Goal: Answer question/provide support: Share knowledge or assist other users

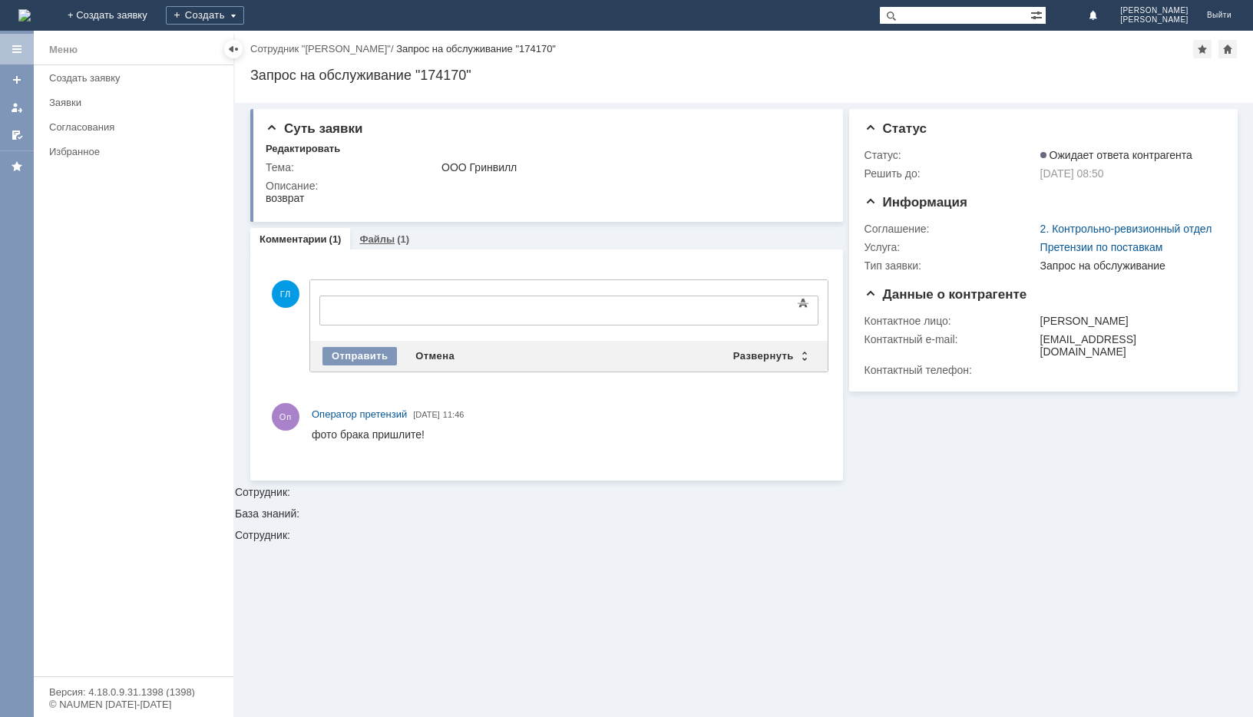
click at [378, 243] on link "Файлы" at bounding box center [376, 239] width 35 height 12
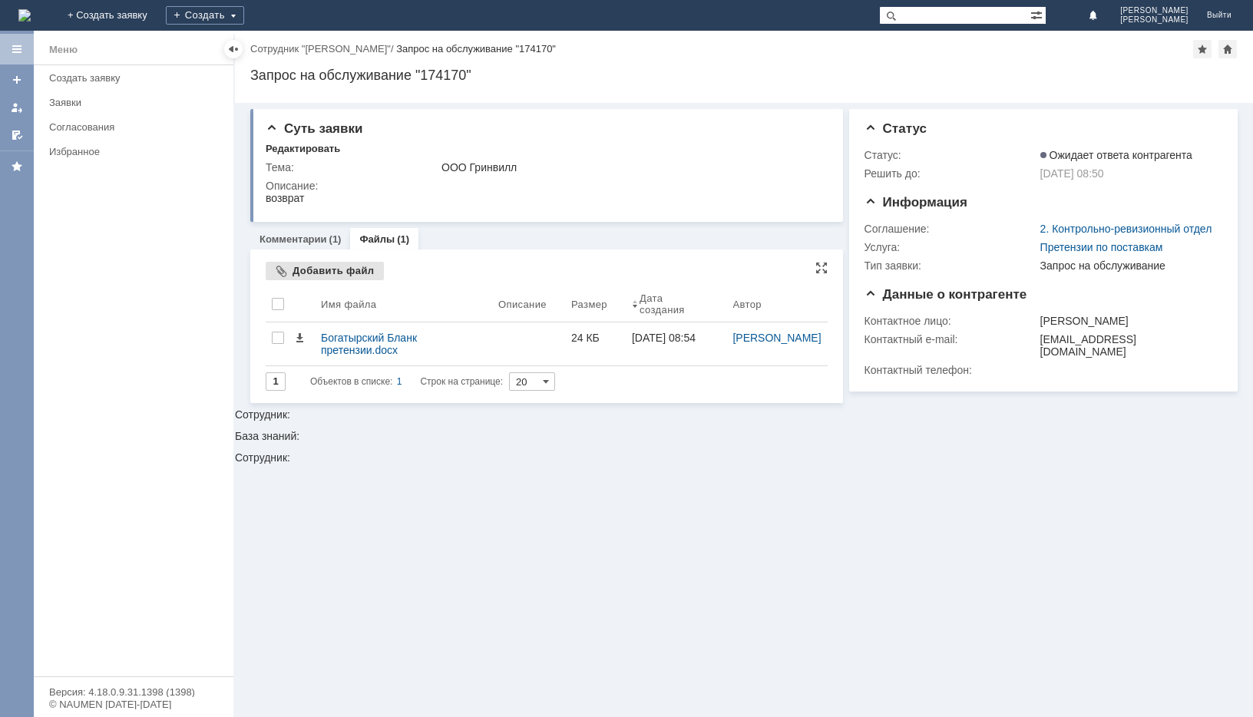
click at [331, 272] on div "Добавить файл" at bounding box center [325, 271] width 118 height 18
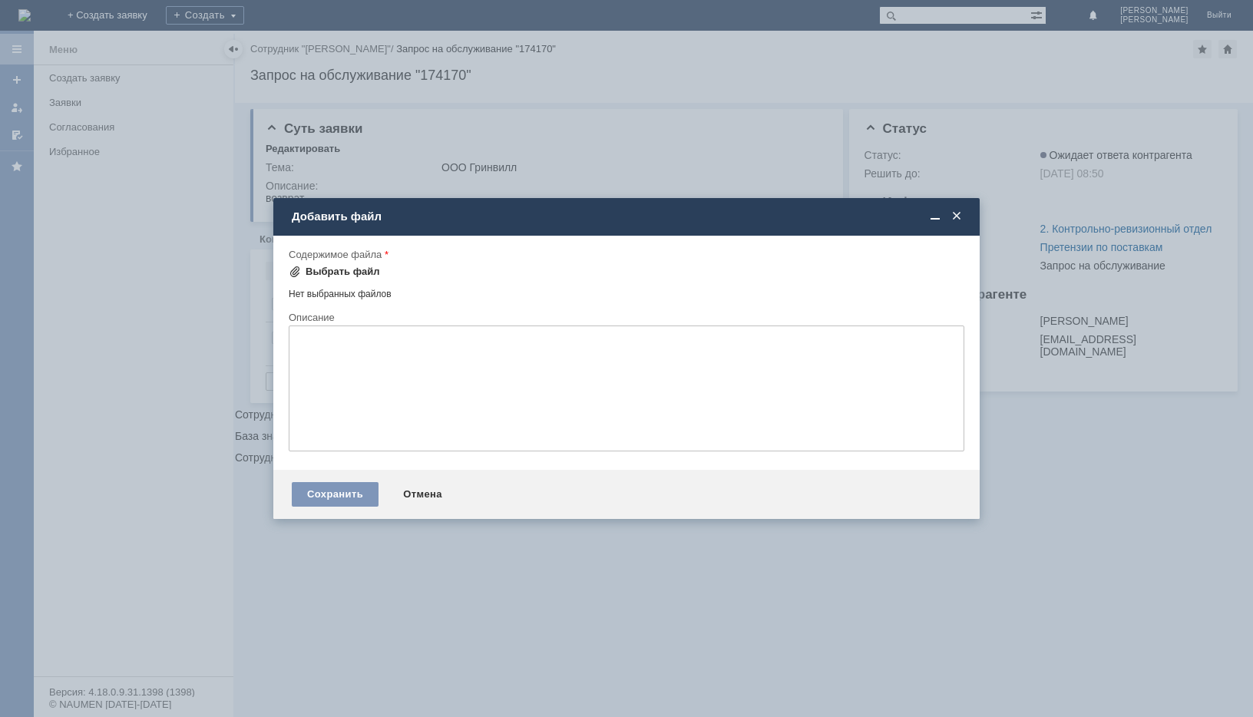
click at [332, 274] on div "Выбрать файл" at bounding box center [343, 272] width 74 height 12
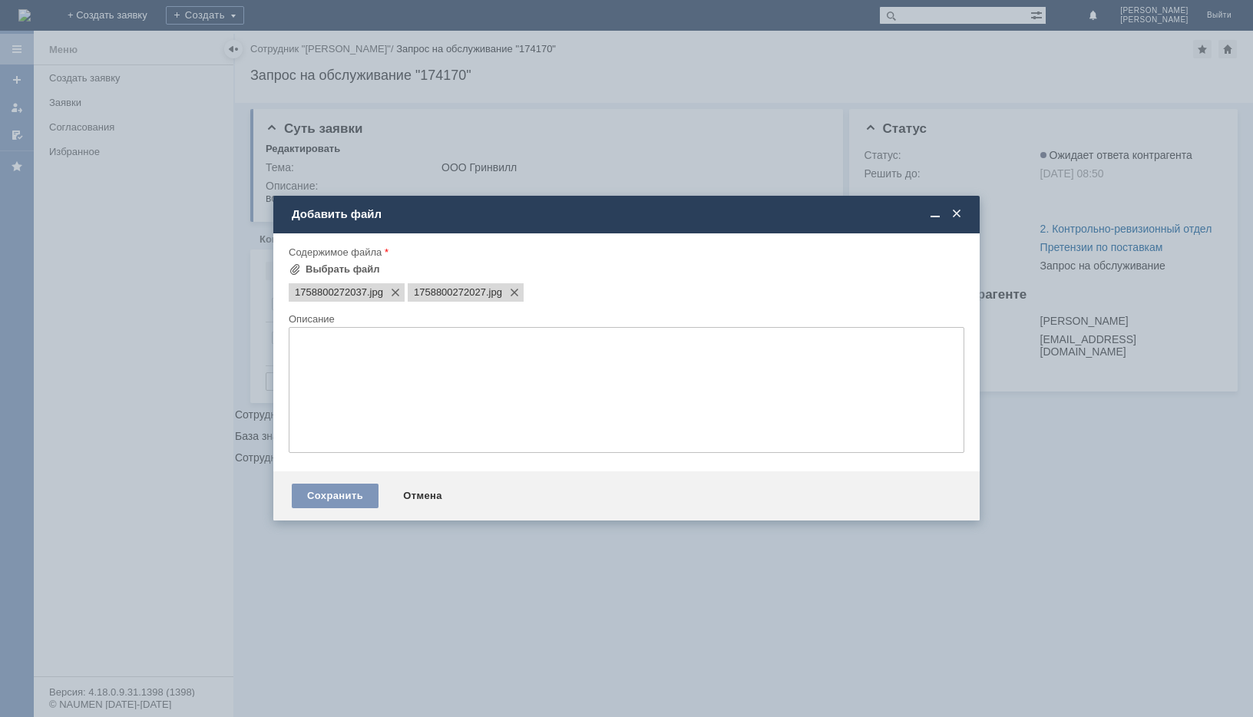
click at [329, 387] on textarea at bounding box center [627, 390] width 676 height 126
type textarea "a"
click at [368, 342] on textarea "фото брака" at bounding box center [627, 390] width 676 height 126
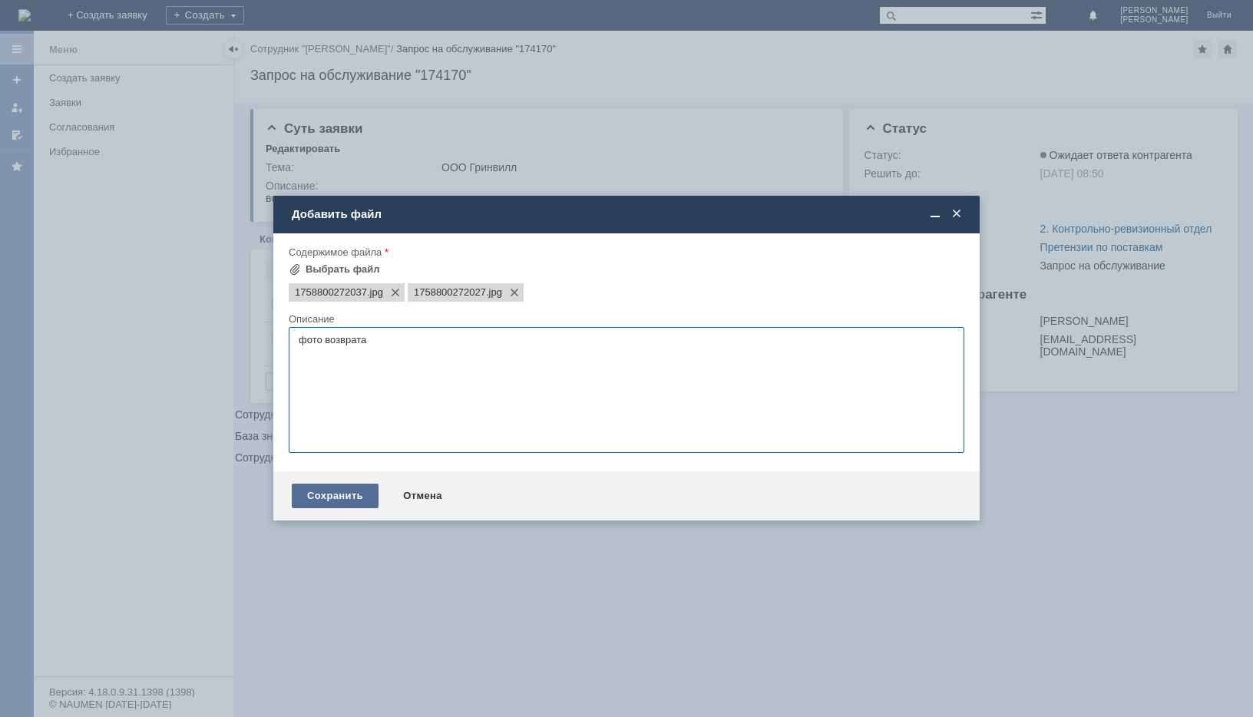
type textarea "фото возврата"
click at [319, 499] on div "Сохранить" at bounding box center [335, 496] width 87 height 25
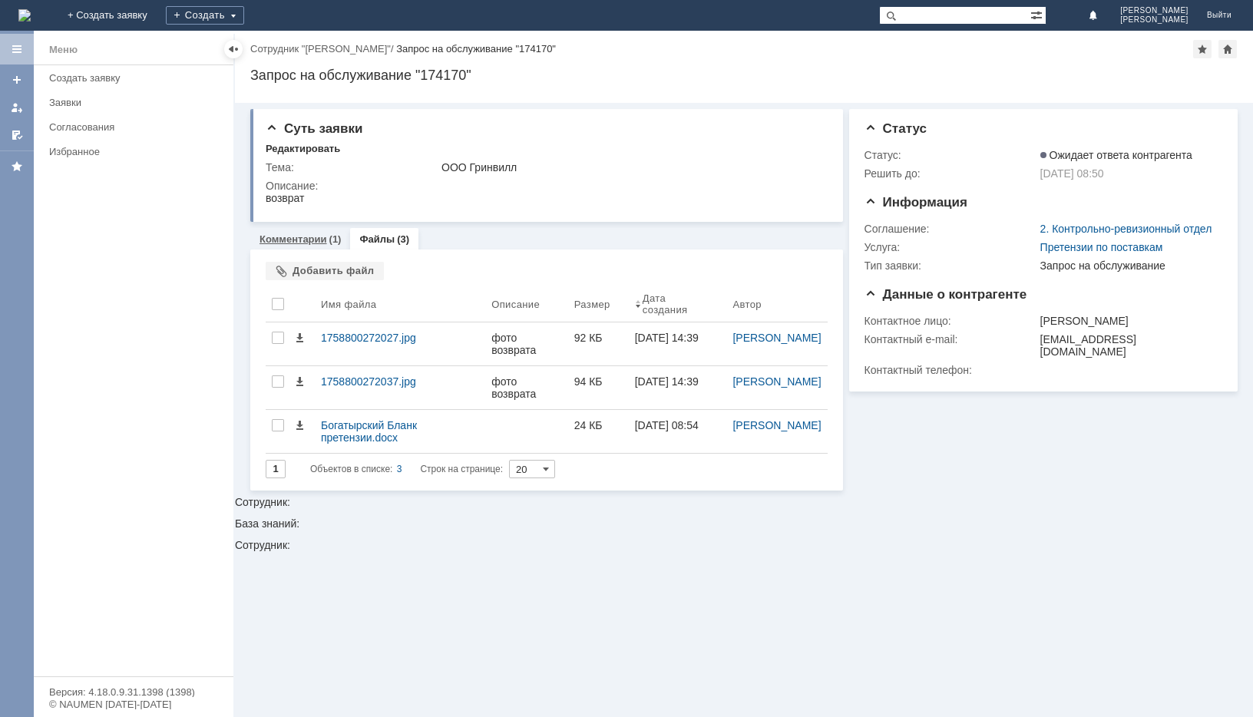
click at [302, 242] on link "Комментарии" at bounding box center [293, 239] width 68 height 12
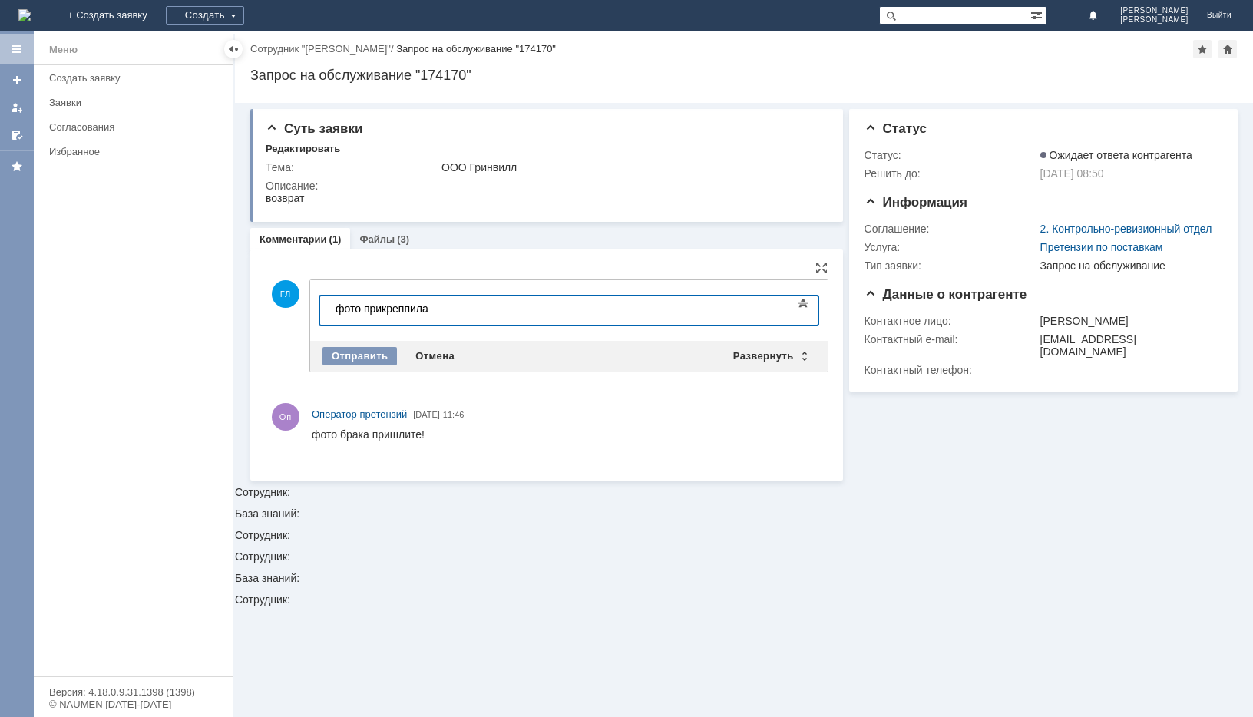
click at [411, 306] on div "фото прикреппила" at bounding box center [444, 308] width 218 height 12
click at [374, 357] on div "Отправить" at bounding box center [359, 356] width 74 height 18
